Goal: Information Seeking & Learning: Learn about a topic

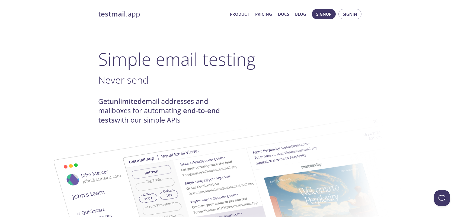
click at [305, 16] on link "Blog" at bounding box center [300, 14] width 11 height 7
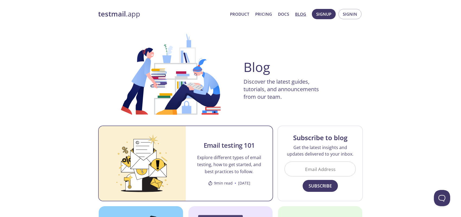
click at [234, 162] on p "Explore different types of email testing, how to get started, and best practice…" at bounding box center [229, 164] width 74 height 21
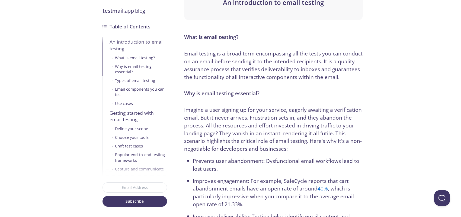
scroll to position [200, 0]
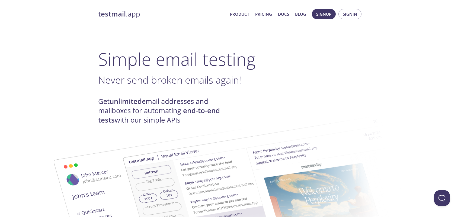
click at [242, 20] on span "Product Pricing Docs Blog" at bounding box center [268, 14] width 82 height 13
click at [241, 16] on link "Product" at bounding box center [239, 14] width 19 height 7
click at [265, 17] on link "Pricing" at bounding box center [263, 14] width 17 height 7
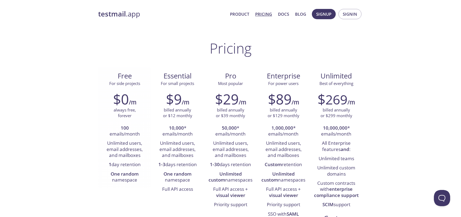
click at [133, 135] on li "100 emails/month" at bounding box center [124, 131] width 45 height 15
